Goal: Task Accomplishment & Management: Use online tool/utility

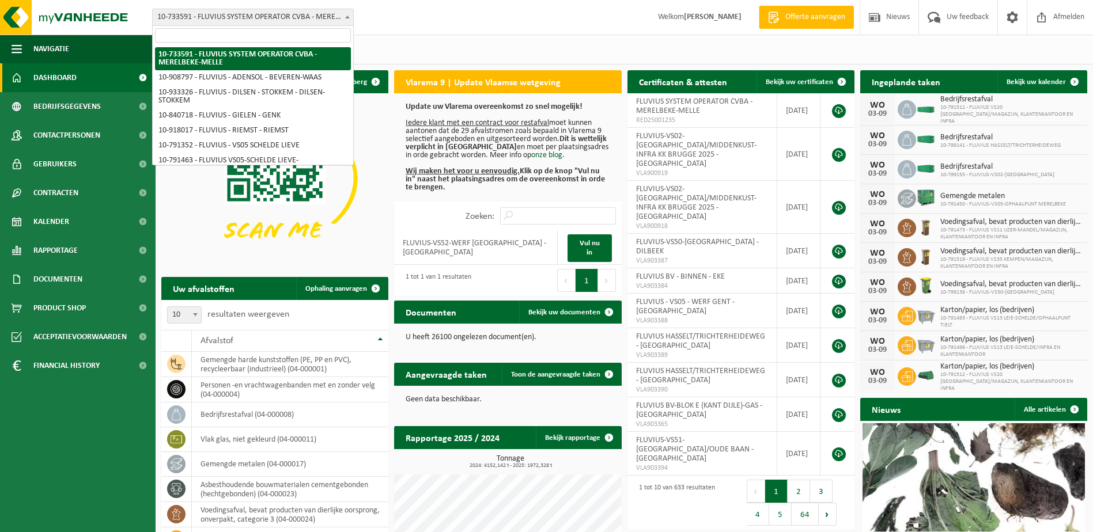
click at [330, 18] on span "10-733591 - FLUVIUS SYSTEM OPERATOR CVBA - MERELBEKE-MELLE" at bounding box center [253, 17] width 201 height 16
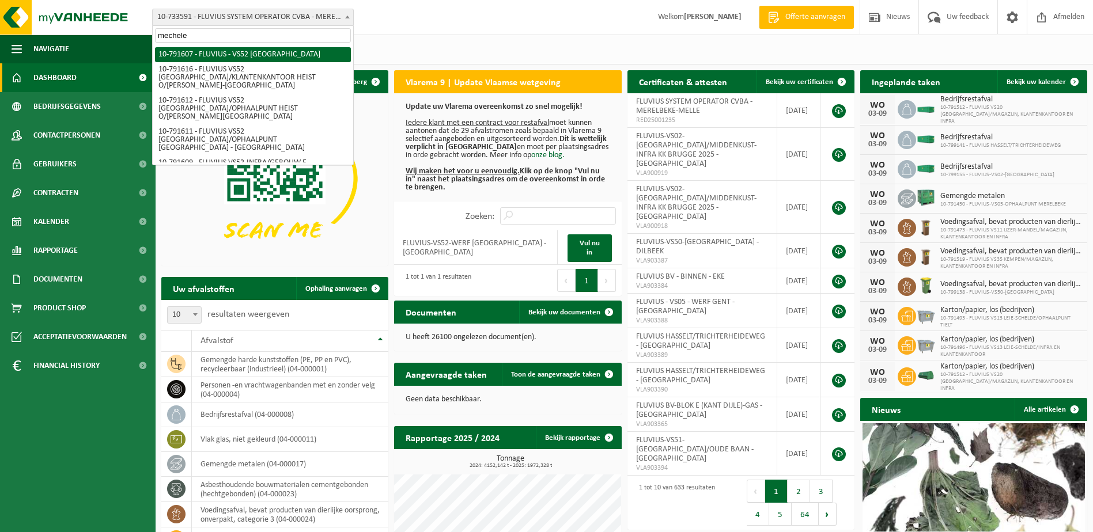
type input "mechelen"
select select "30272"
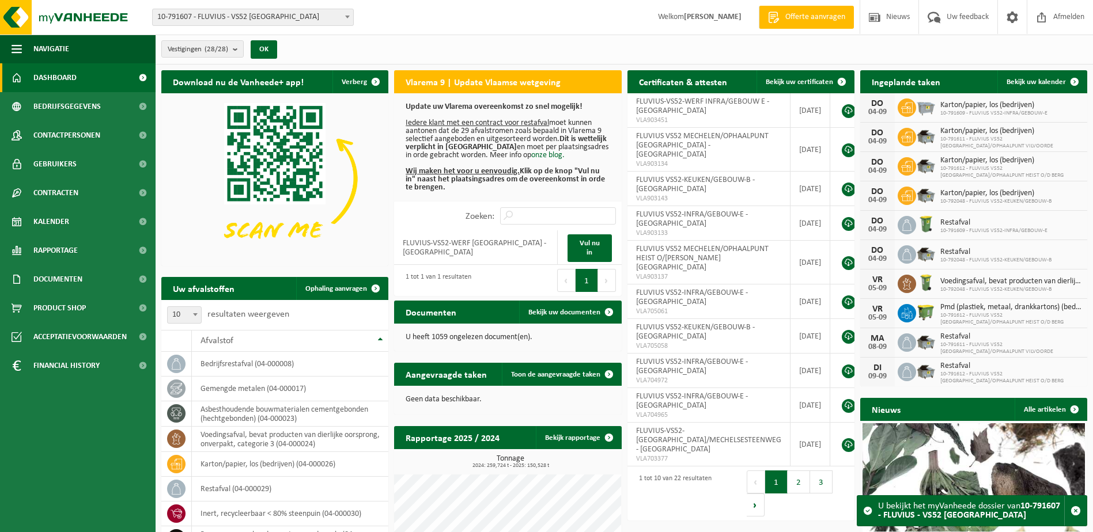
click at [350, 21] on span at bounding box center [348, 16] width 12 height 15
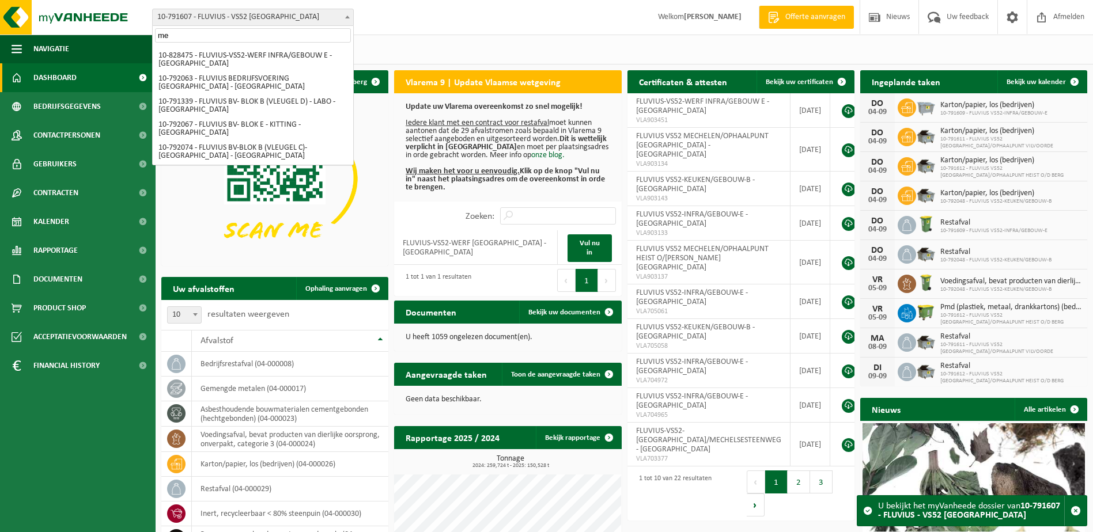
type input "m"
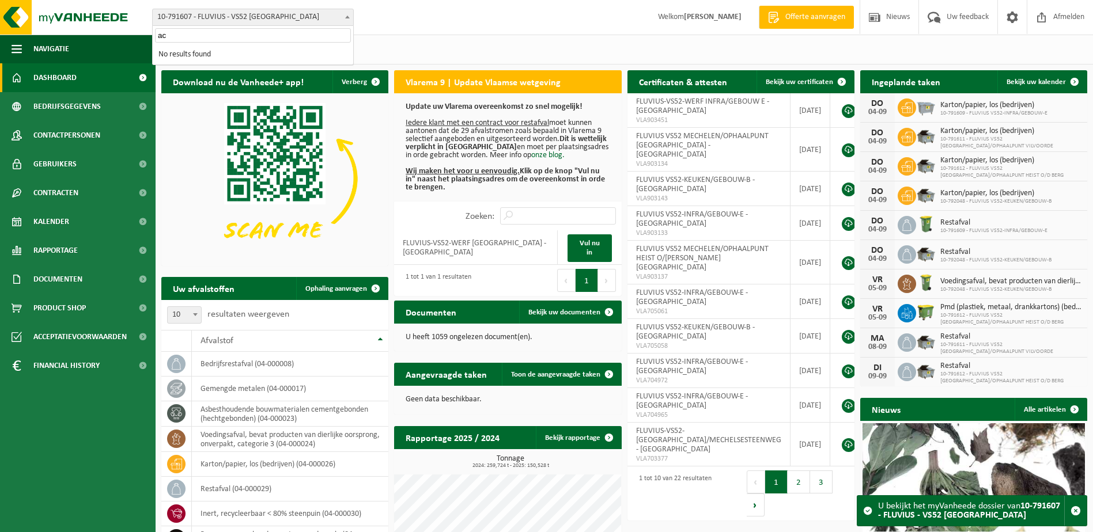
type input "a"
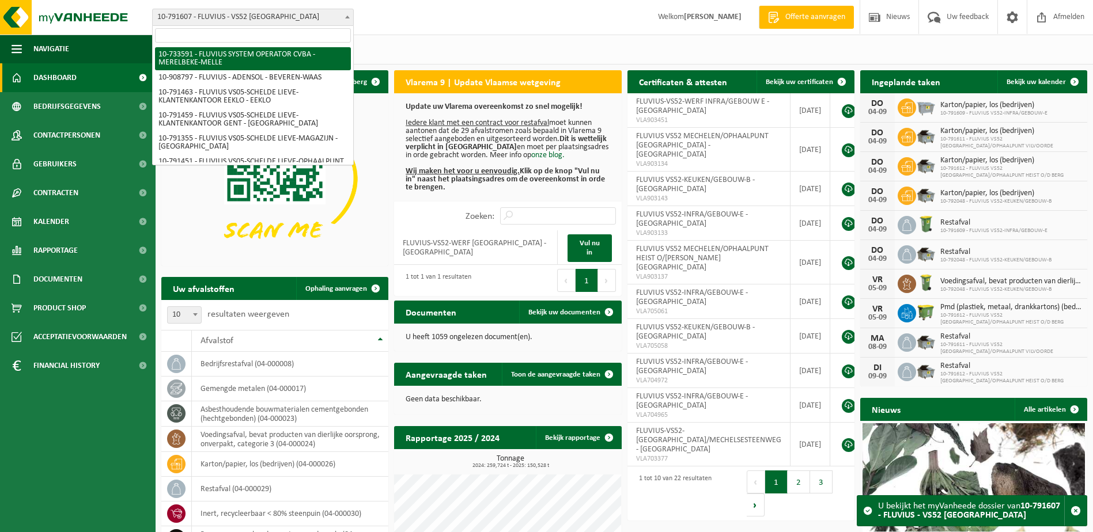
scroll to position [4810, 0]
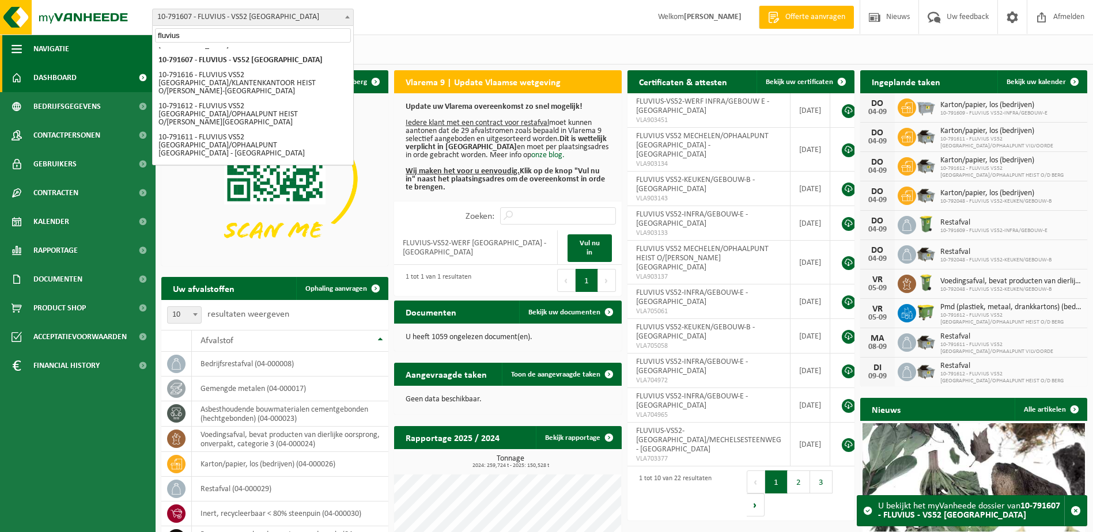
drag, startPoint x: 217, startPoint y: 39, endPoint x: 100, endPoint y: 40, distance: 117.0
click at [100, 40] on body "Vestiging: 10-733591 - FLUVIUS SYSTEM OPERATOR CVBA - MERELBEKE-MELLE 10-908797…" at bounding box center [546, 330] width 1093 height 661
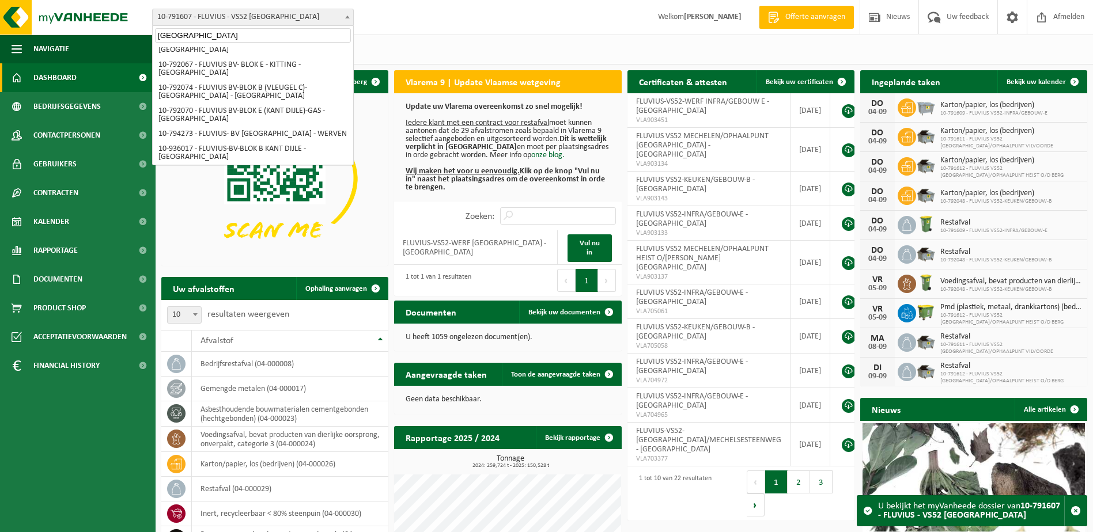
scroll to position [353, 0]
type input "mechelen"
select select "30496"
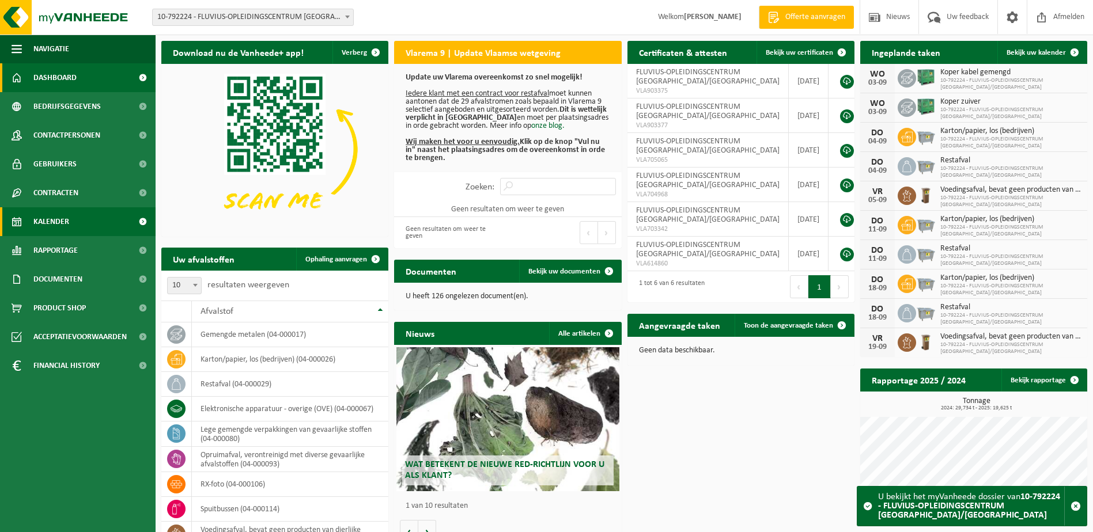
click at [55, 225] on span "Kalender" at bounding box center [51, 221] width 36 height 29
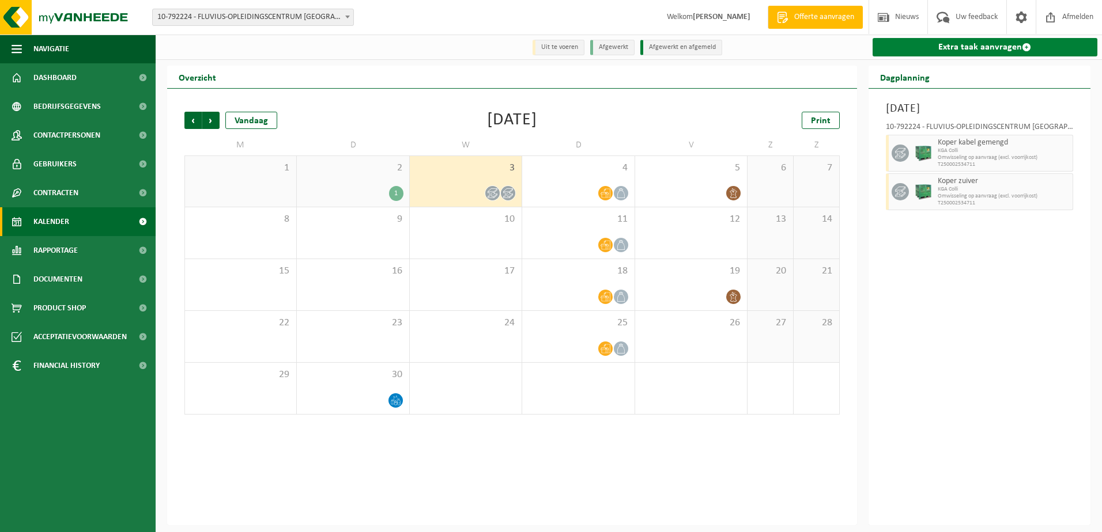
click at [1023, 48] on span at bounding box center [1026, 47] width 9 height 9
click at [493, 180] on div "3" at bounding box center [466, 181] width 112 height 51
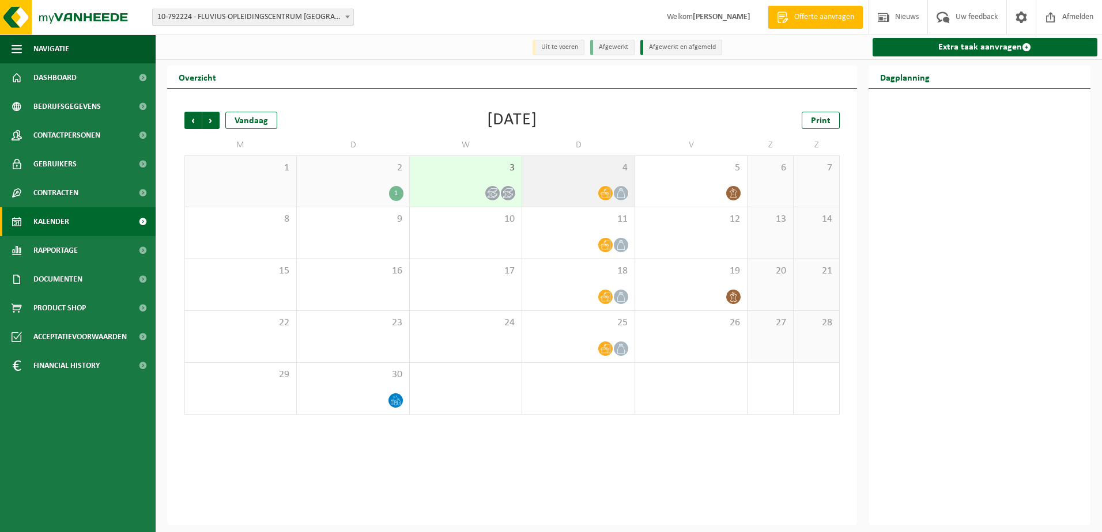
click at [585, 186] on div at bounding box center [578, 194] width 100 height 16
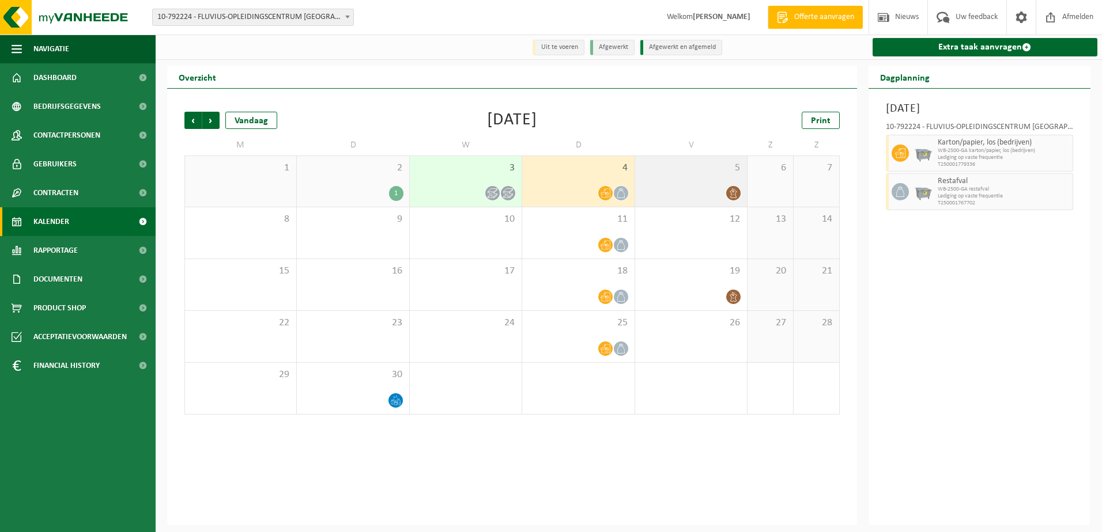
click at [679, 183] on div "5" at bounding box center [691, 181] width 112 height 51
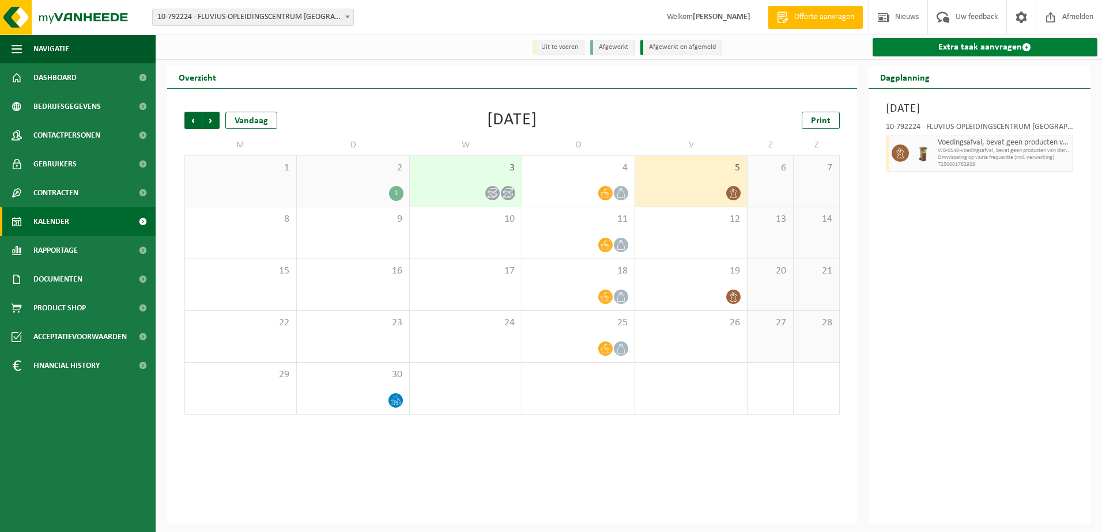
click at [973, 49] on link "Extra taak aanvragen" at bounding box center [984, 47] width 225 height 18
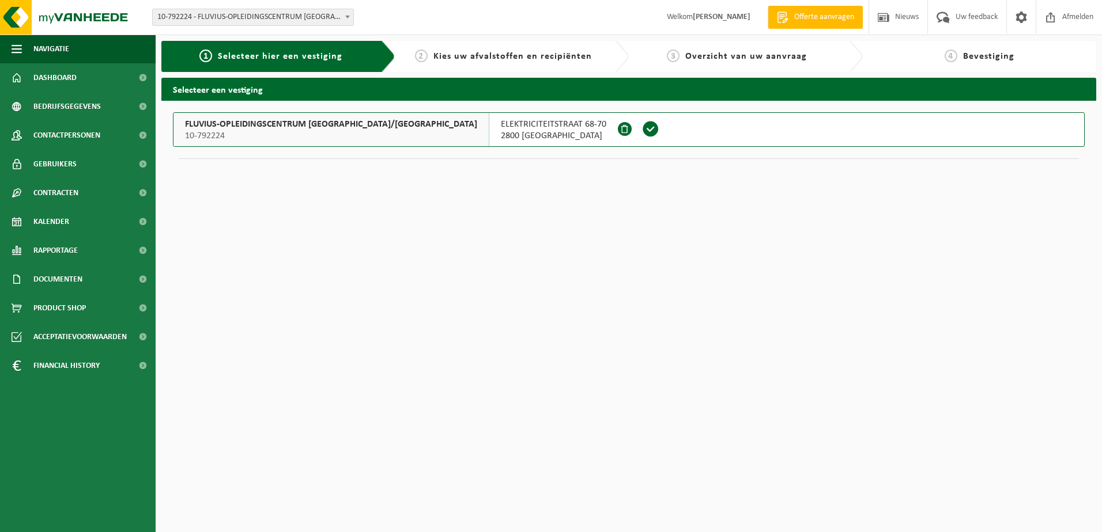
click at [502, 126] on span "ELEKTRICITEITSTRAAT 68-70" at bounding box center [553, 125] width 105 height 12
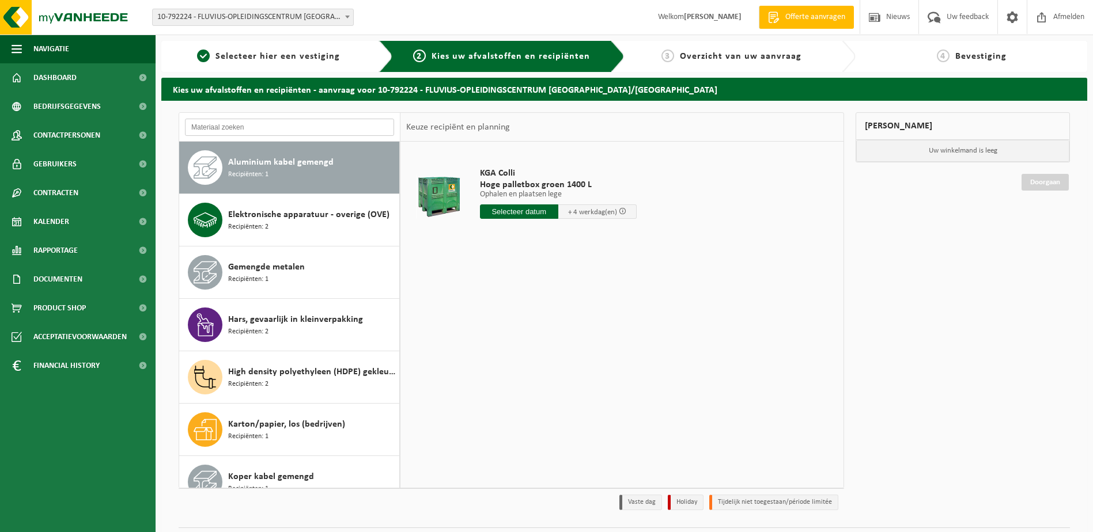
click at [265, 128] on input "text" at bounding box center [289, 127] width 209 height 17
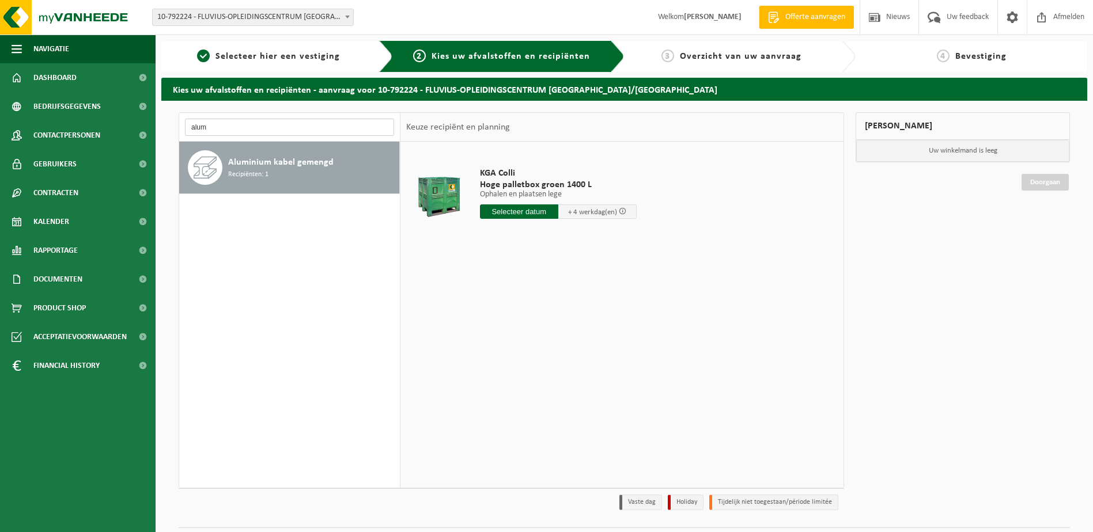
type input "alum"
click at [511, 206] on input "text" at bounding box center [519, 212] width 78 height 14
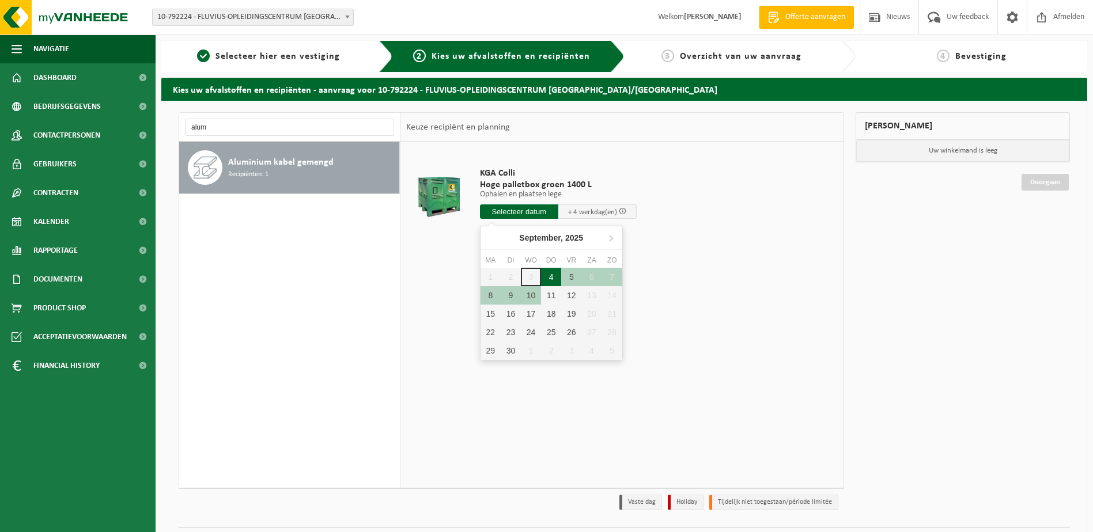
click at [553, 274] on div "4" at bounding box center [551, 277] width 20 height 18
type input "Van 2025-09-04"
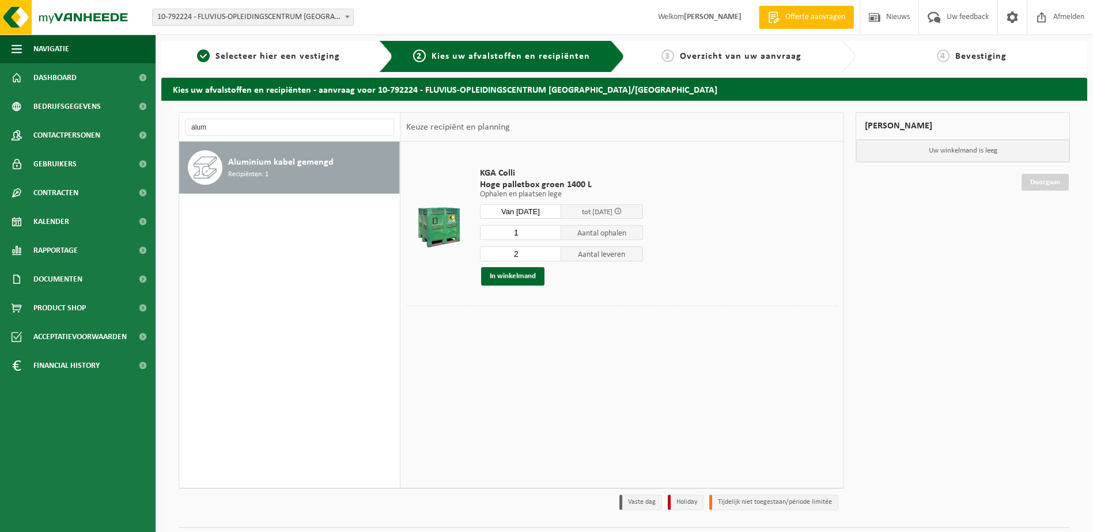
type input "1"
click at [554, 236] on input "1" at bounding box center [521, 232] width 82 height 15
type input "1"
click at [554, 257] on input "1" at bounding box center [521, 254] width 82 height 15
click at [513, 274] on button "In winkelmand" at bounding box center [512, 276] width 63 height 18
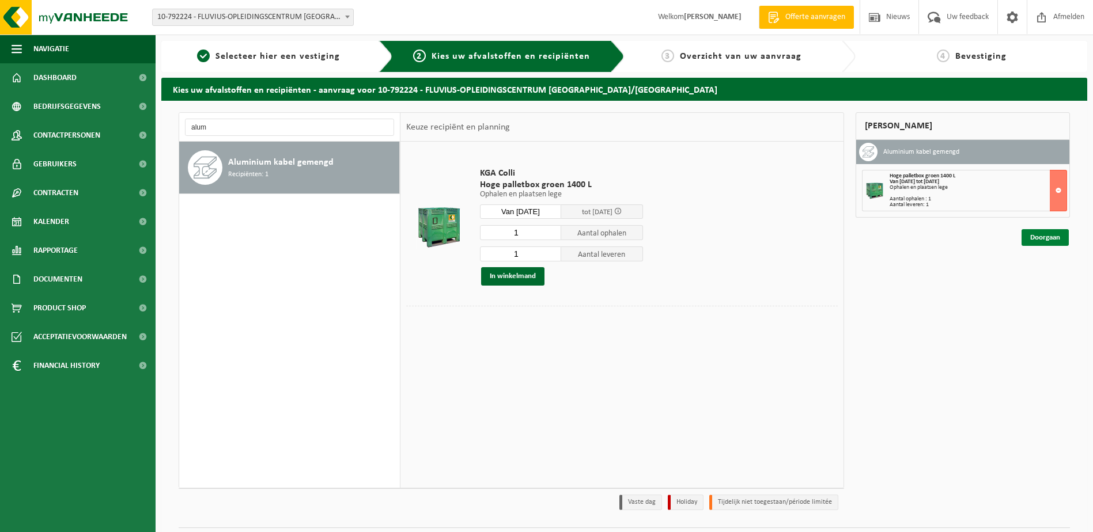
click at [1036, 234] on link "Doorgaan" at bounding box center [1045, 237] width 47 height 17
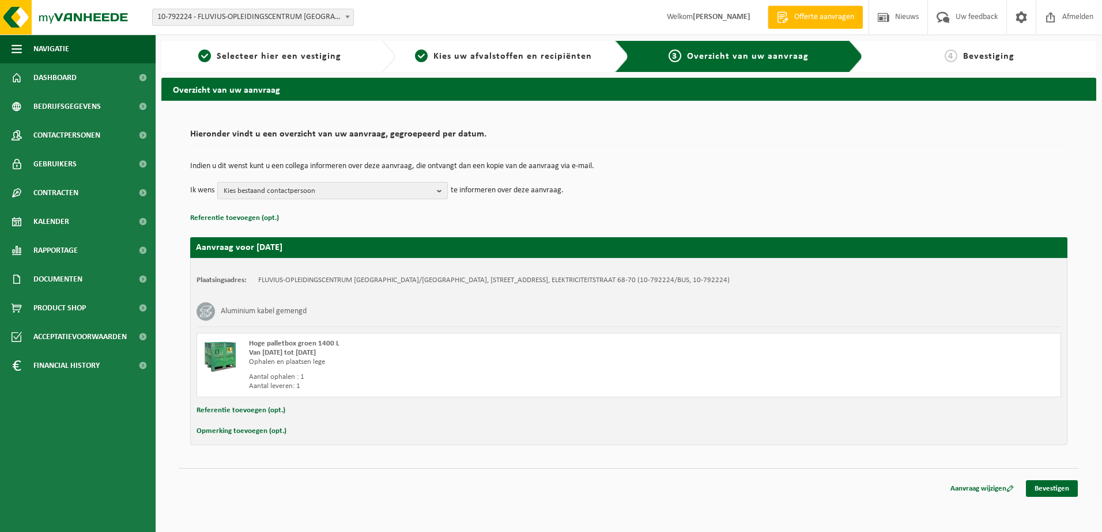
click at [443, 193] on b "button" at bounding box center [442, 191] width 10 height 16
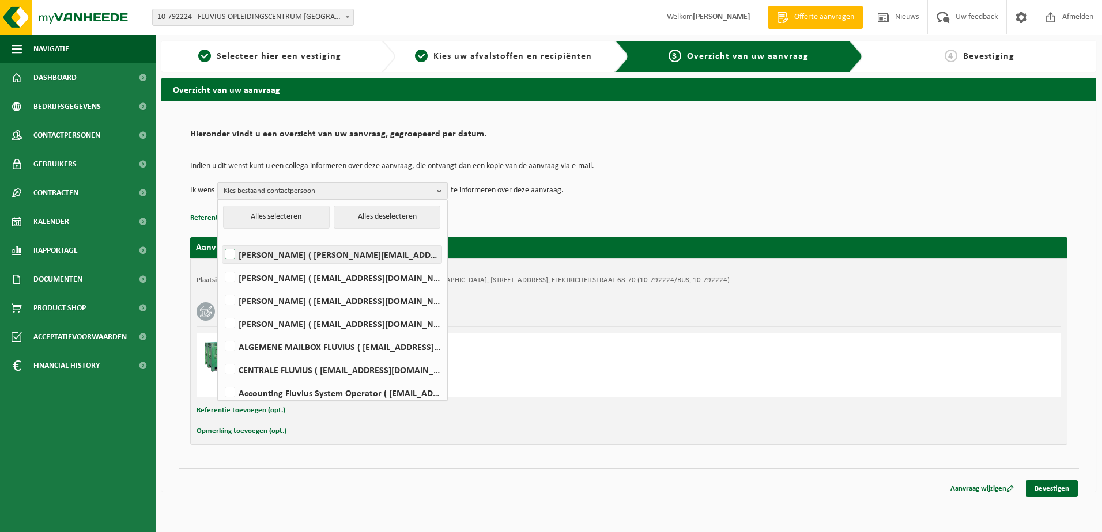
click at [229, 256] on label "[PERSON_NAME] ( [PERSON_NAME][EMAIL_ADDRESS][DOMAIN_NAME] )" at bounding box center [331, 254] width 219 height 17
click at [221, 240] on input "[PERSON_NAME] ( [PERSON_NAME][EMAIL_ADDRESS][DOMAIN_NAME] )" at bounding box center [220, 240] width 1 height 1
checkbox input "true"
click at [231, 347] on label "ALGEMENE MAILBOX FLUVIUS ( [EMAIL_ADDRESS][DOMAIN_NAME] )" at bounding box center [331, 346] width 219 height 17
click at [221, 332] on input "ALGEMENE MAILBOX FLUVIUS ( [EMAIL_ADDRESS][DOMAIN_NAME] )" at bounding box center [220, 332] width 1 height 1
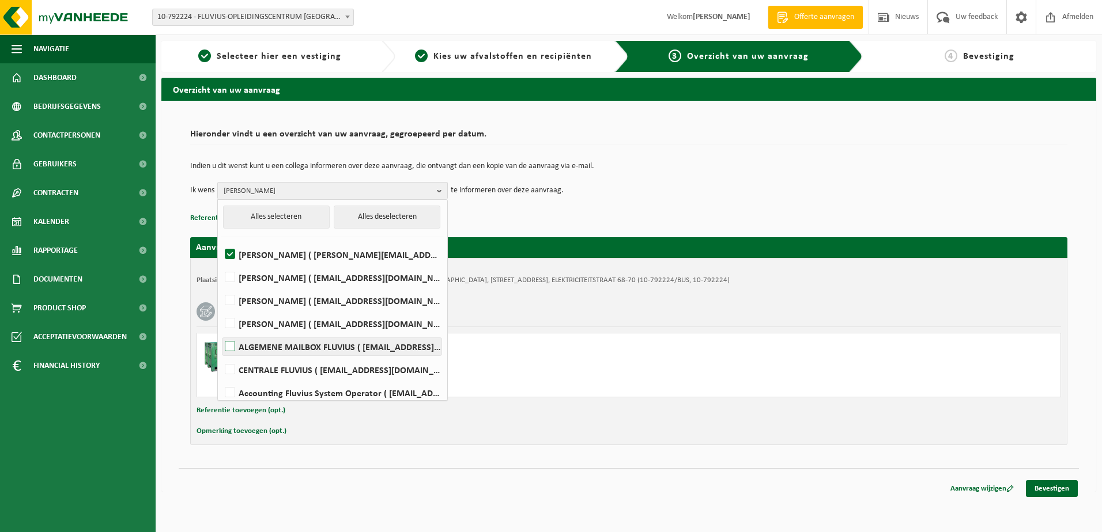
checkbox input "true"
click at [1066, 490] on link "Bevestigen" at bounding box center [1052, 489] width 52 height 17
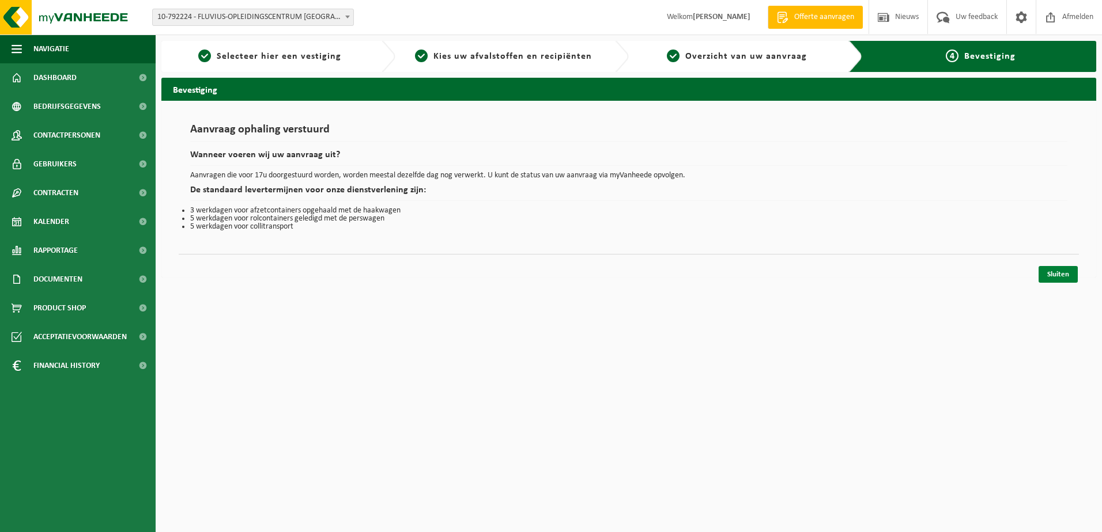
click at [1061, 275] on link "Sluiten" at bounding box center [1057, 274] width 39 height 17
